Goal: Information Seeking & Learning: Learn about a topic

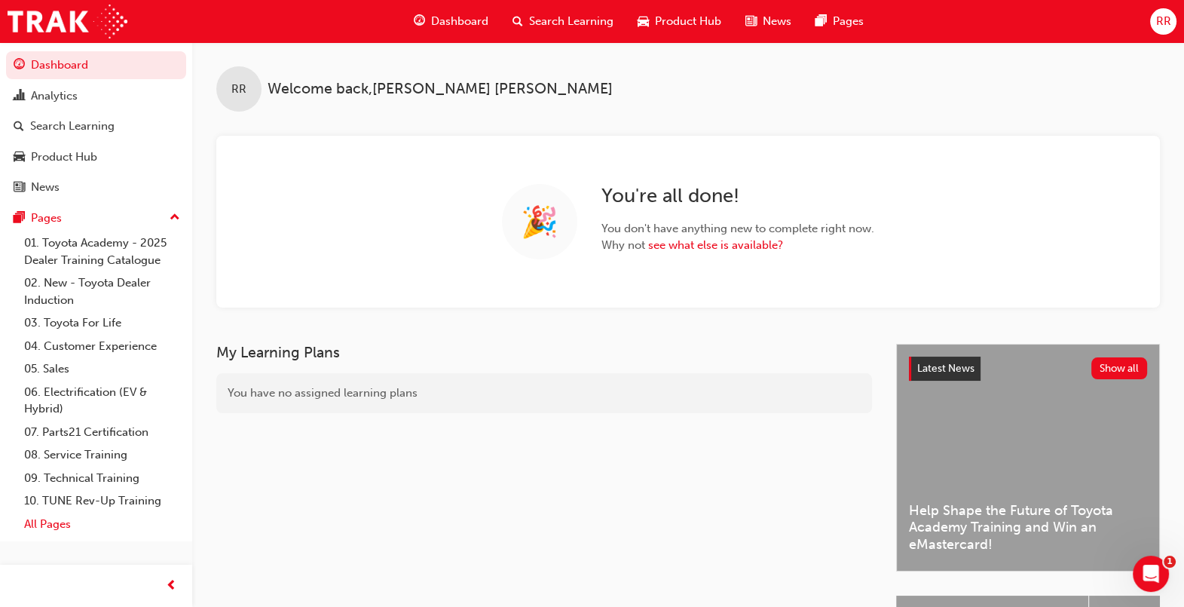
click at [47, 529] on link "All Pages" at bounding box center [102, 524] width 168 height 23
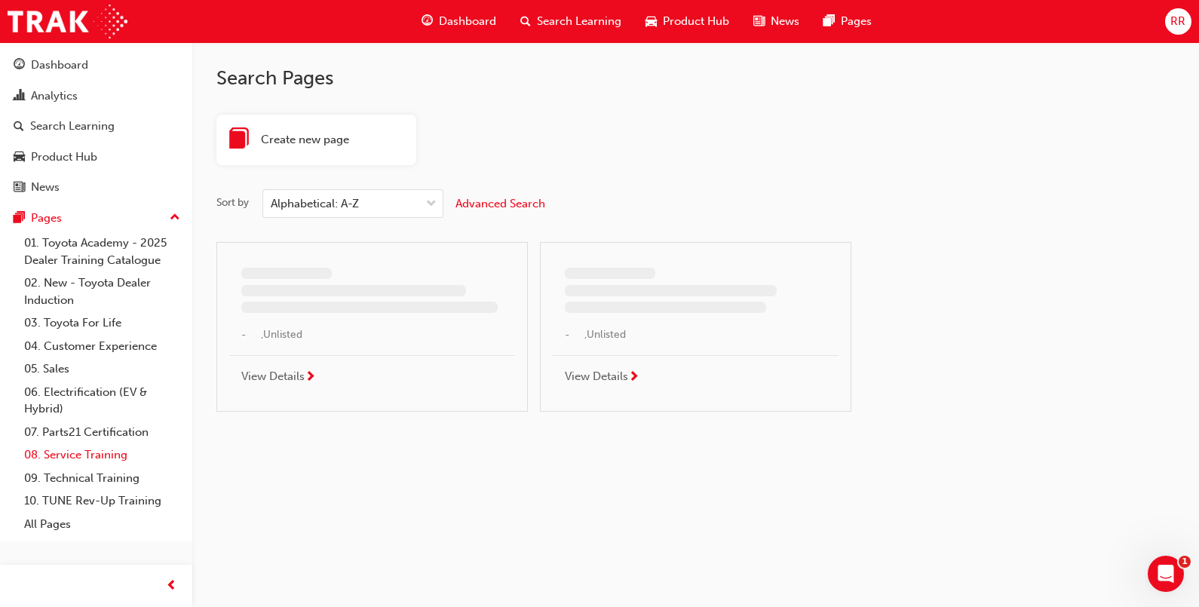
click at [87, 460] on link "08. Service Training" at bounding box center [102, 454] width 168 height 23
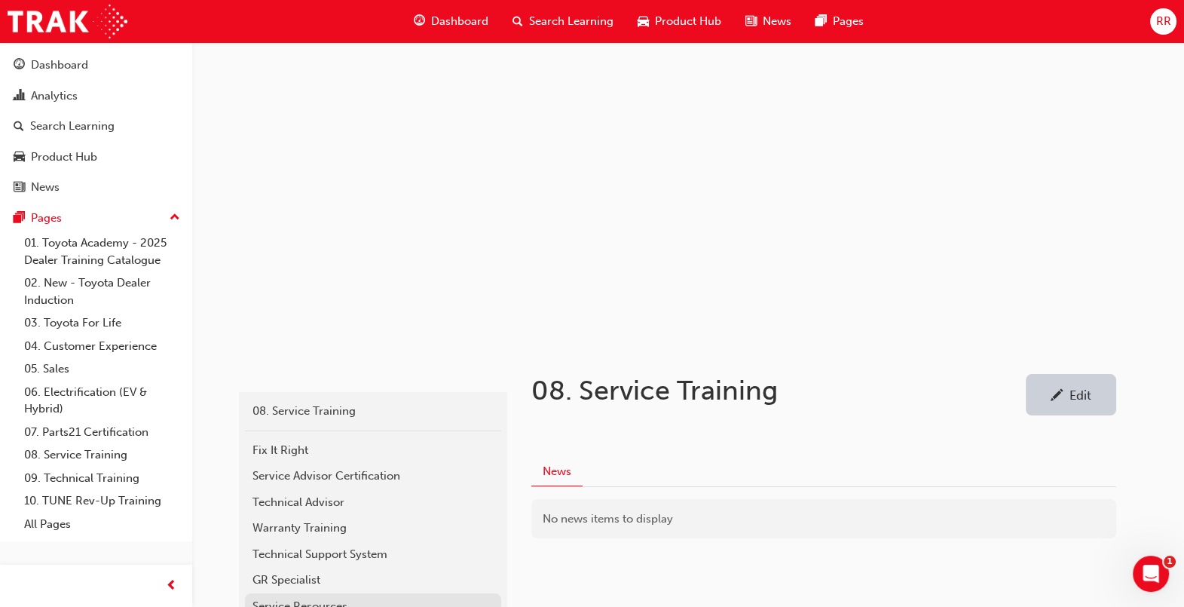
scroll to position [115, 0]
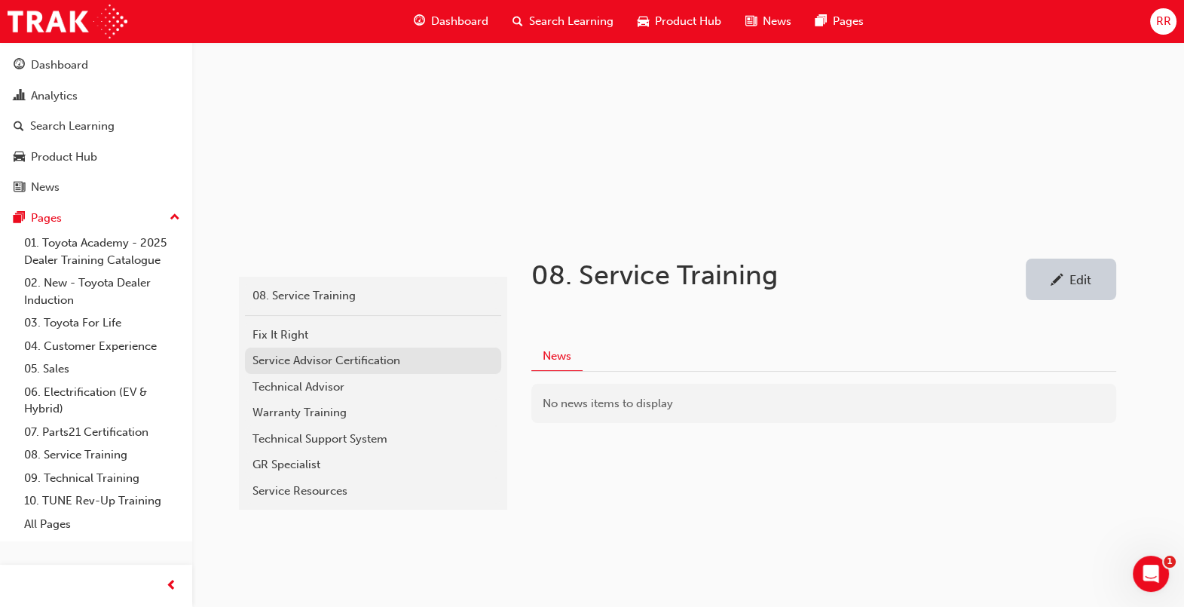
click at [341, 360] on div "Service Advisor Certification" at bounding box center [373, 360] width 241 height 17
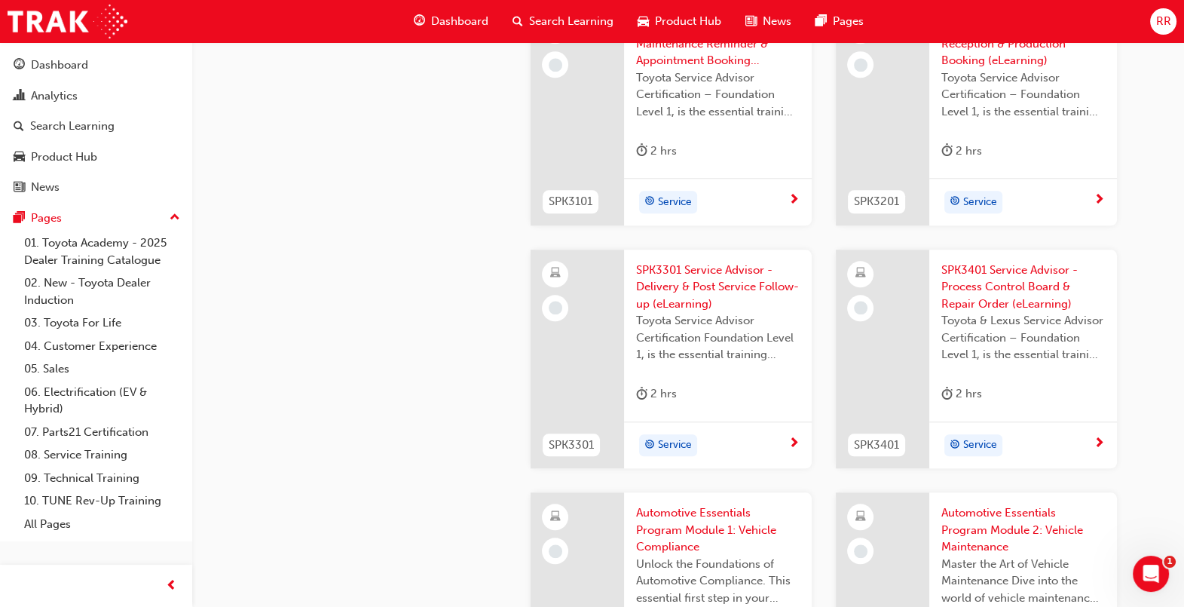
scroll to position [1788, 0]
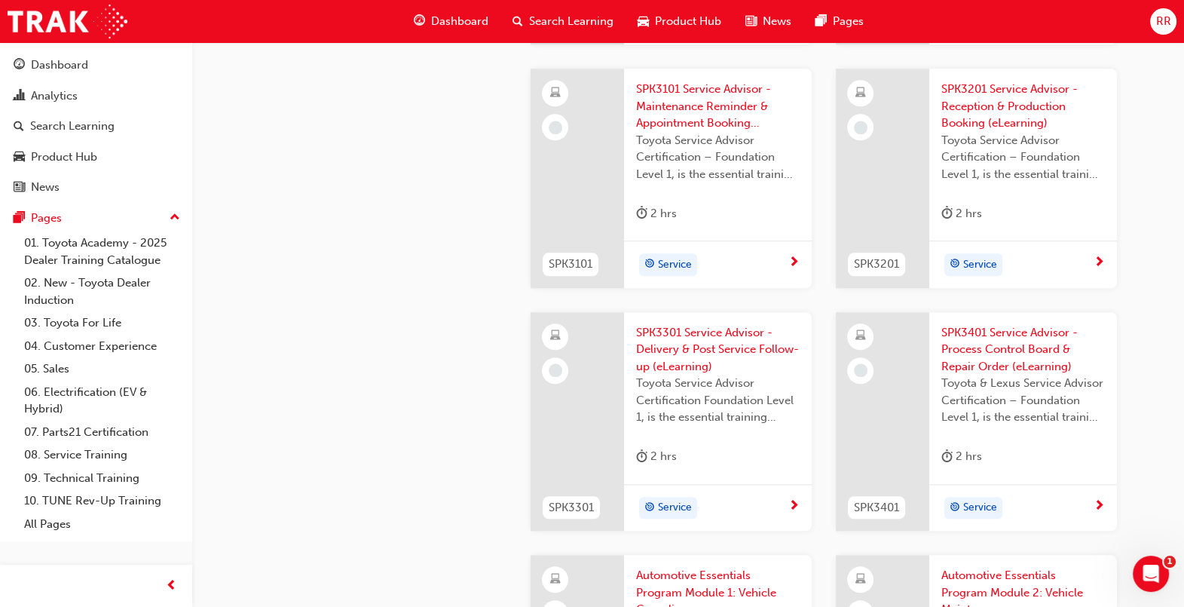
click at [1037, 115] on span "SPK3201 Service Advisor - Reception & Production Booking (eLearning)" at bounding box center [1024, 106] width 164 height 51
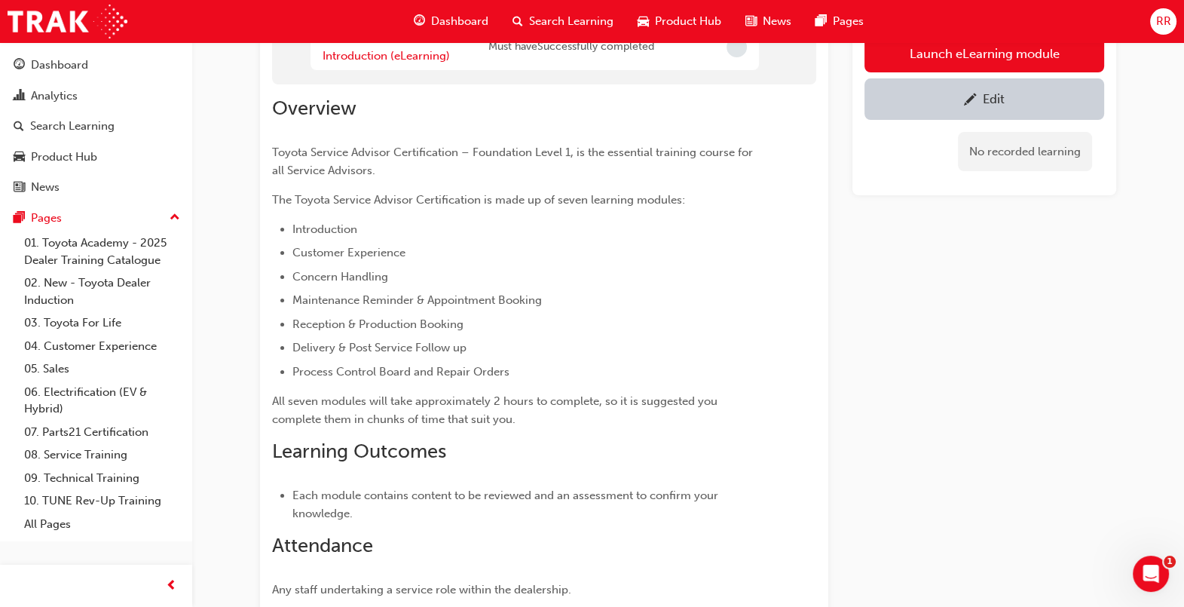
scroll to position [283, 0]
